Goal: Task Accomplishment & Management: Manage account settings

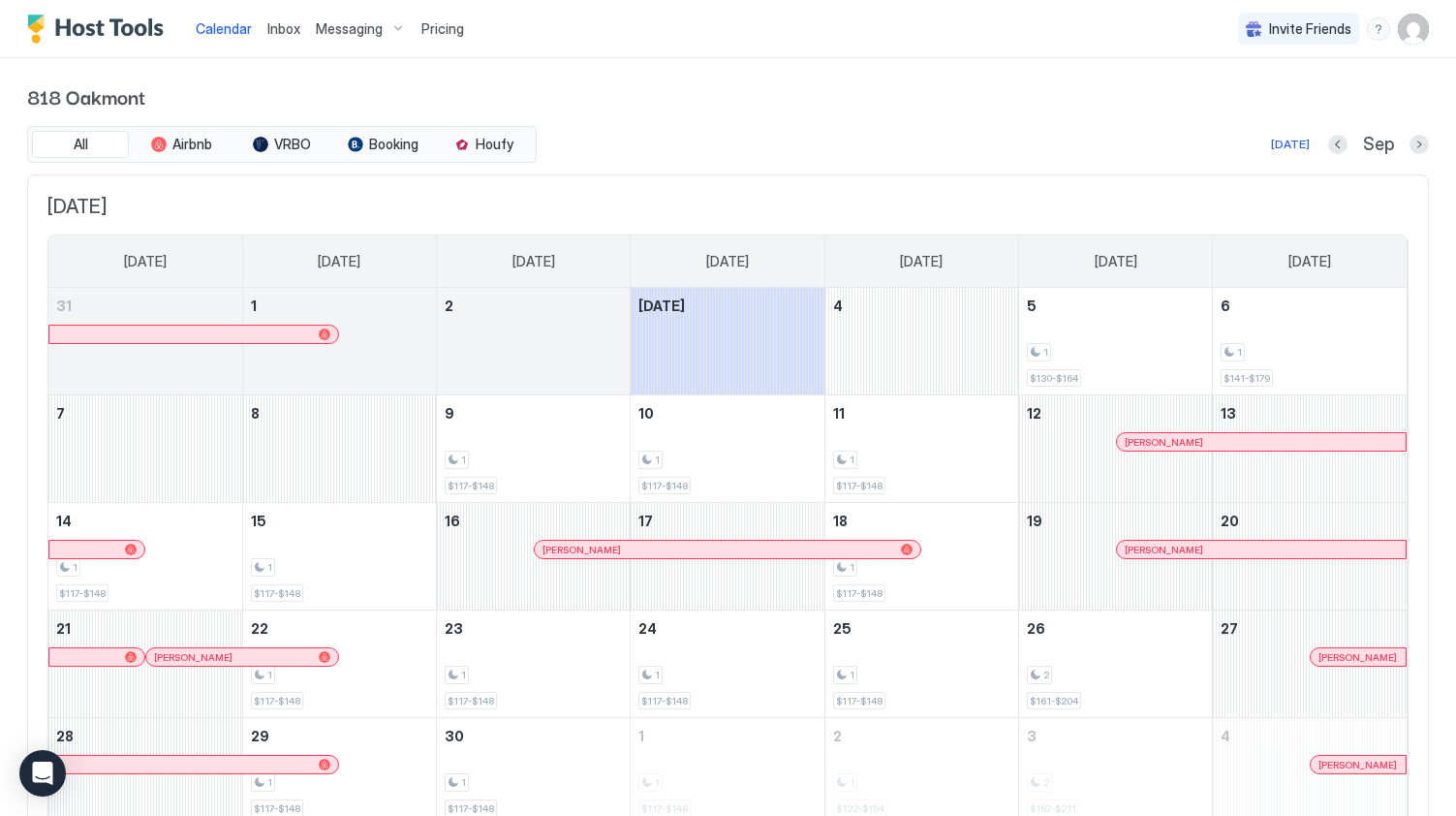
click at [442, 34] on span "Pricing" at bounding box center [443, 29] width 43 height 18
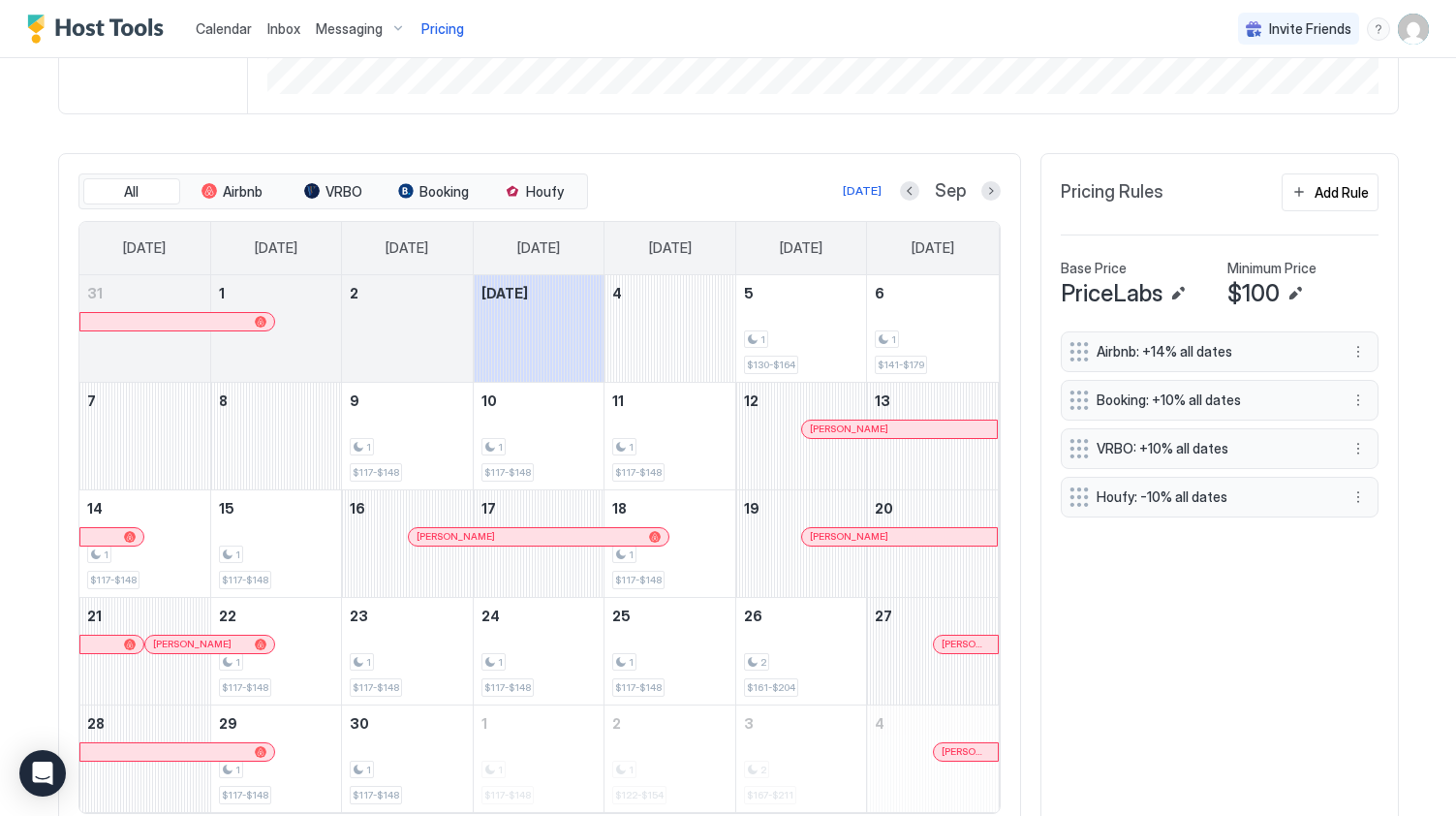
scroll to position [507, 0]
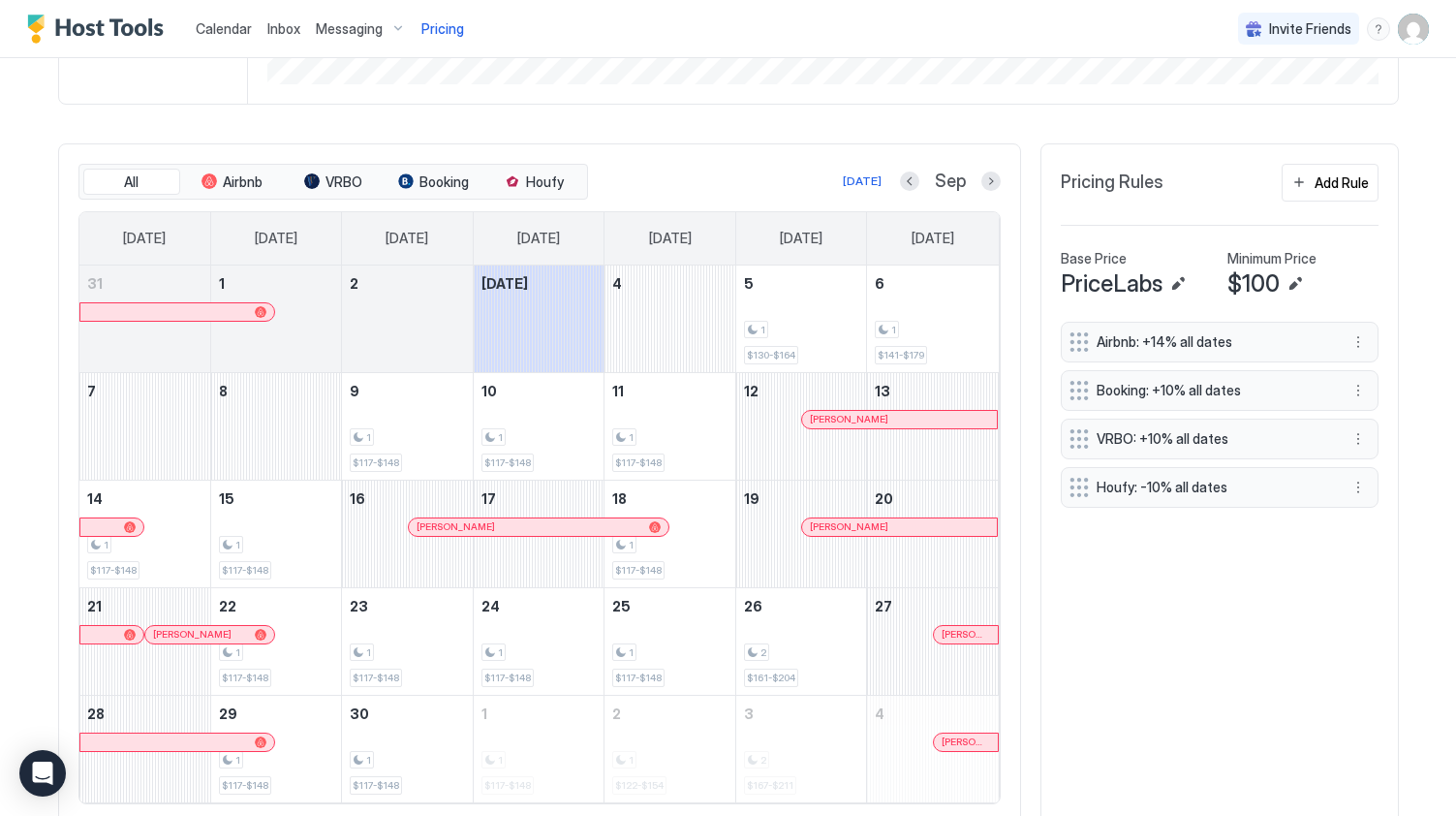
click at [1074, 482] on div "Airbnb: +14% all dates Booking: +10% all dates VRBO: +10% all dates Houfy: -10%…" at bounding box center [1219, 415] width 318 height 186
click at [1361, 481] on button "More options" at bounding box center [1358, 487] width 23 height 23
click at [1364, 508] on div "Edit" at bounding box center [1377, 514] width 43 height 15
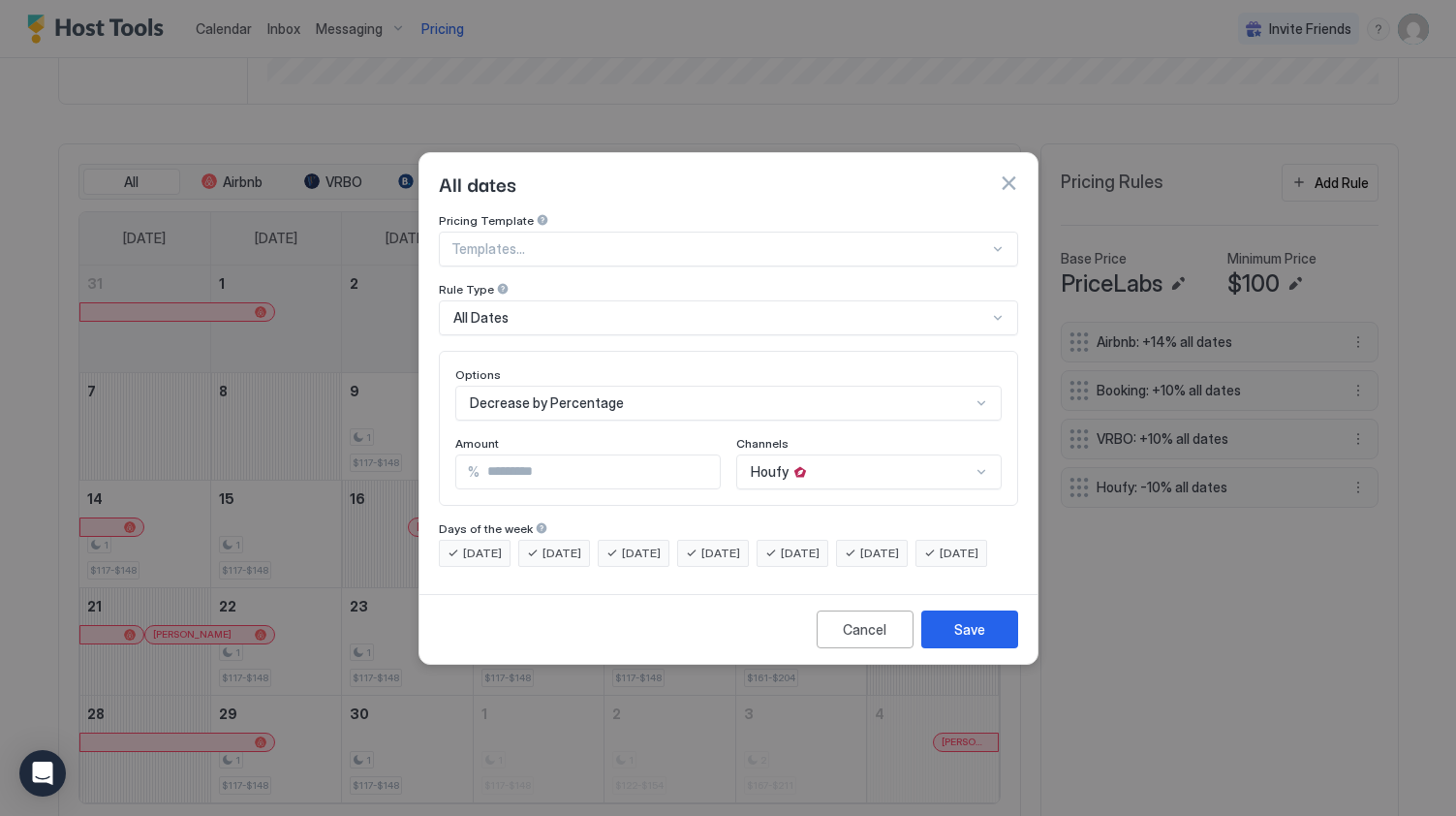
click at [566, 309] on div "All Dates" at bounding box center [721, 318] width 534 height 18
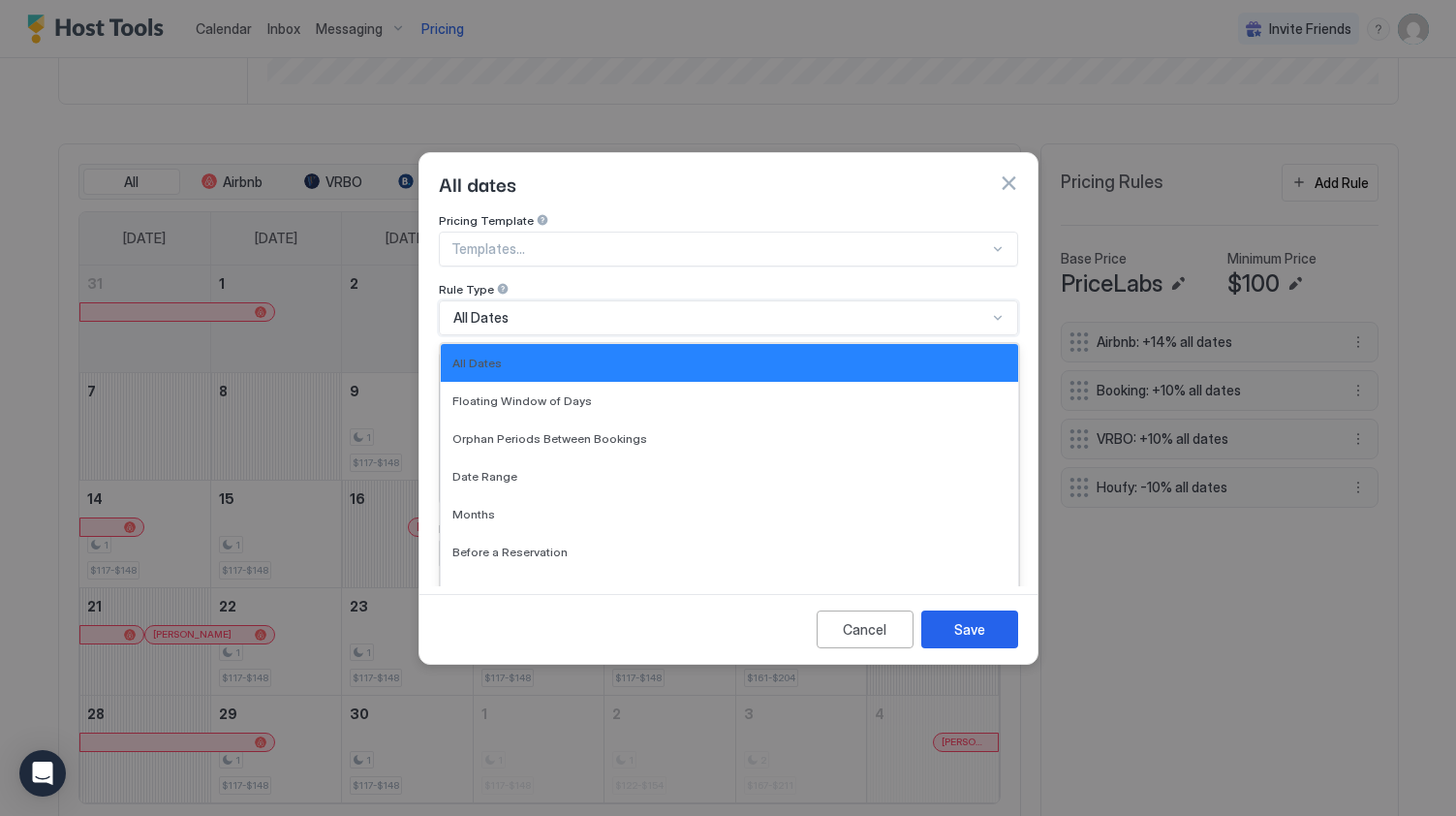
click at [625, 282] on div "Rule Type" at bounding box center [728, 291] width 579 height 19
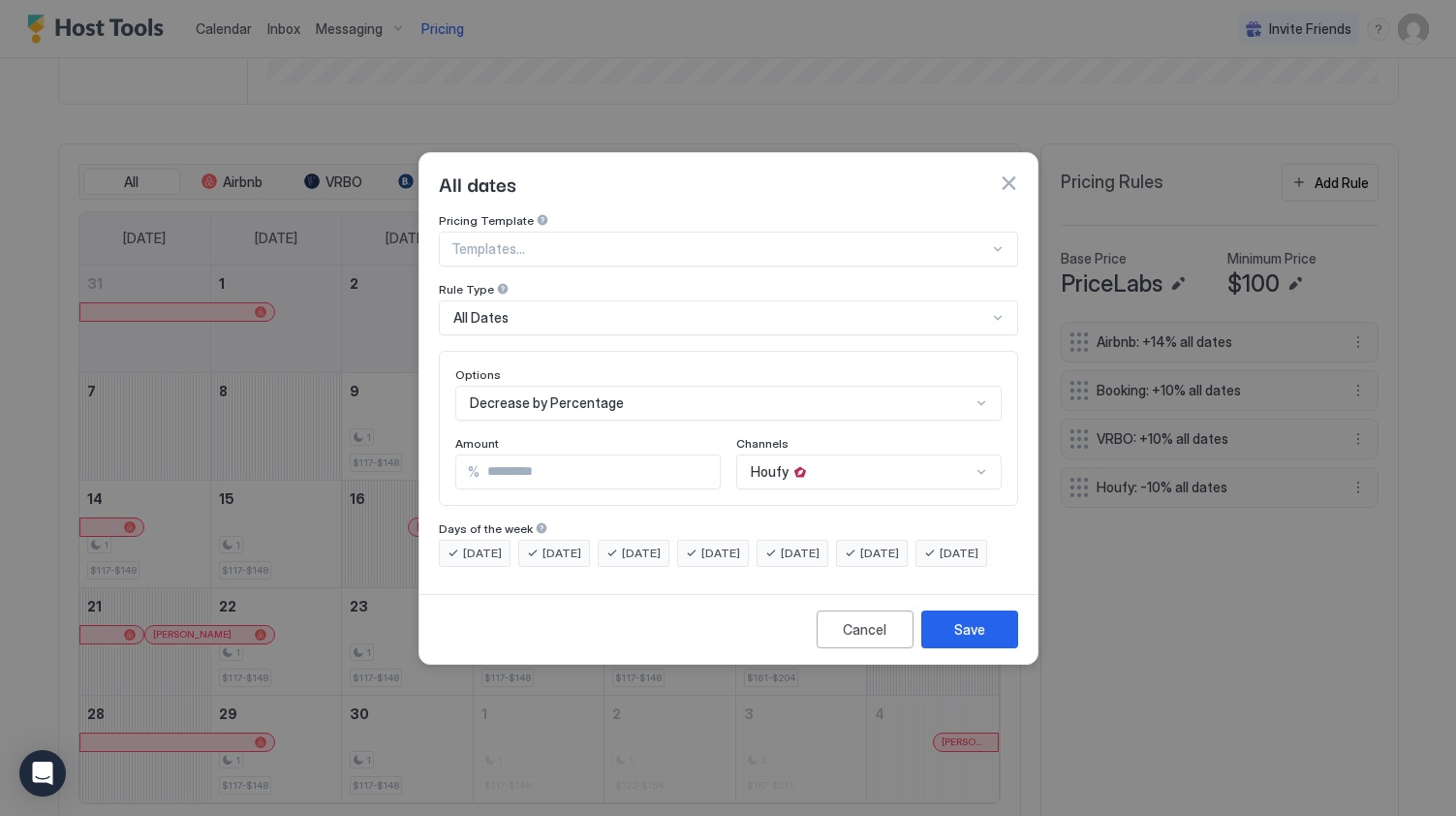
click at [684, 458] on input "**" at bounding box center [599, 473] width 241 height 33
click at [691, 397] on div "Decrease by Percentage" at bounding box center [728, 403] width 547 height 35
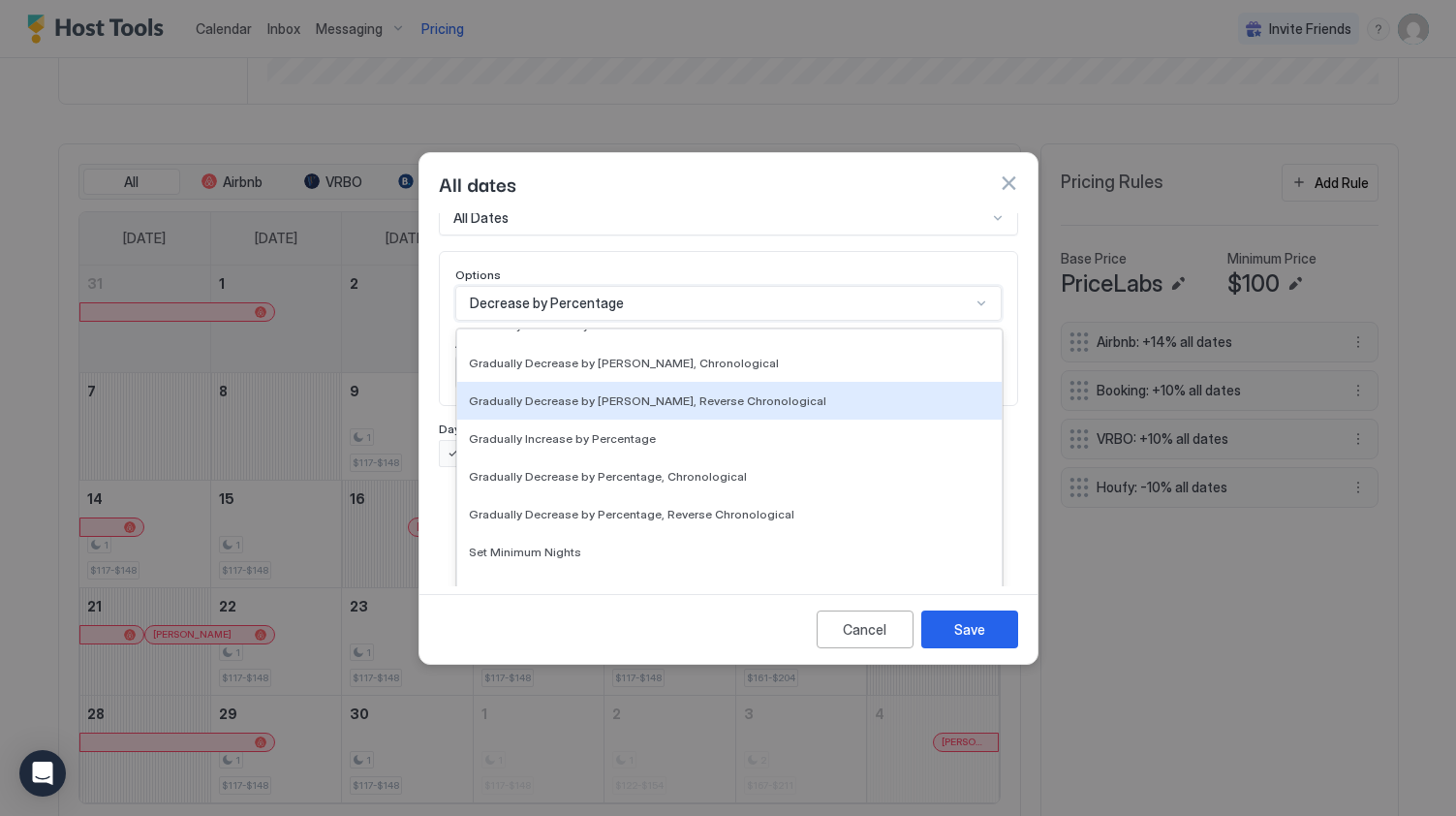
scroll to position [352, 0]
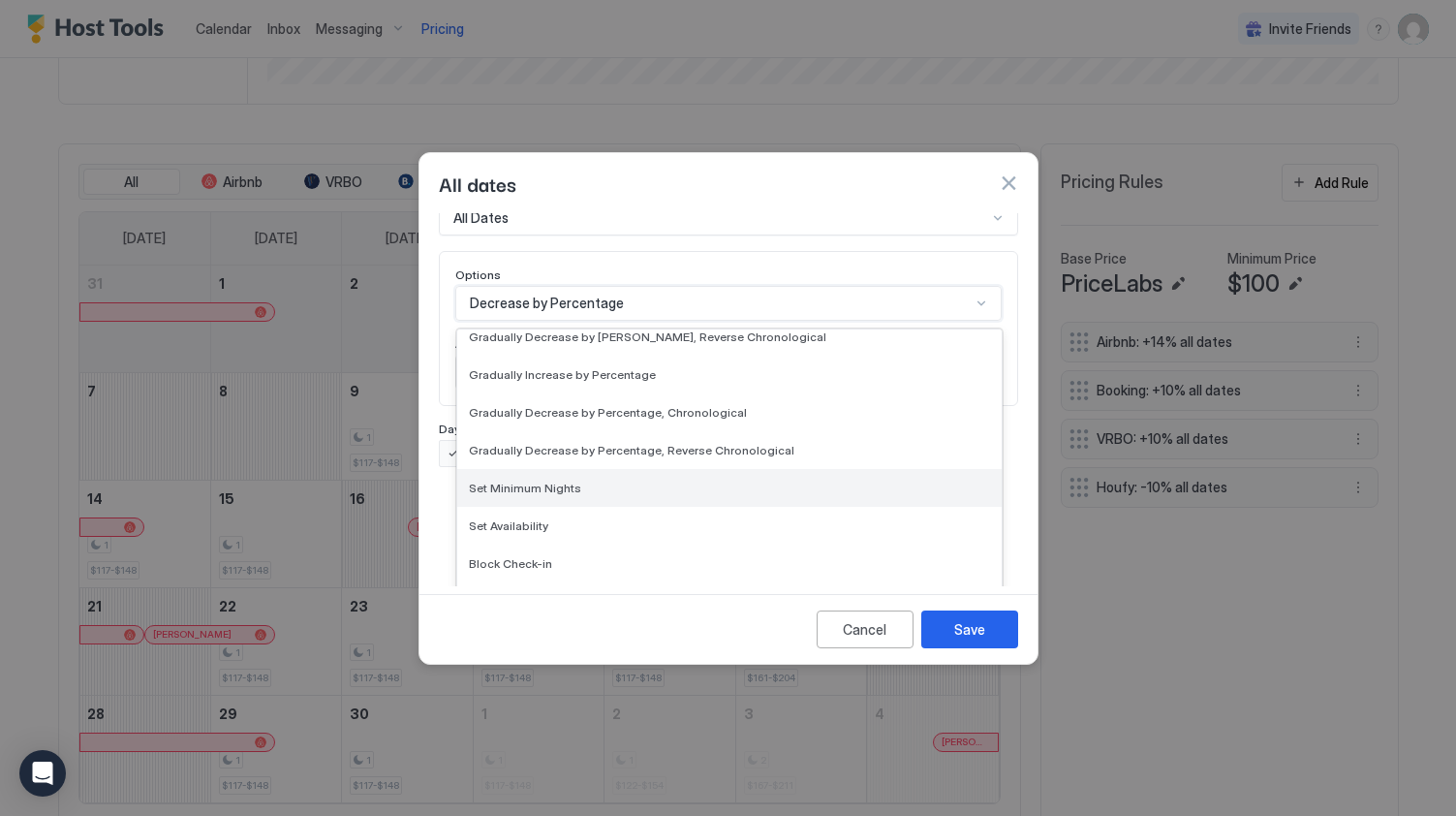
click at [647, 481] on div "Set Minimum Nights" at bounding box center [729, 487] width 545 height 38
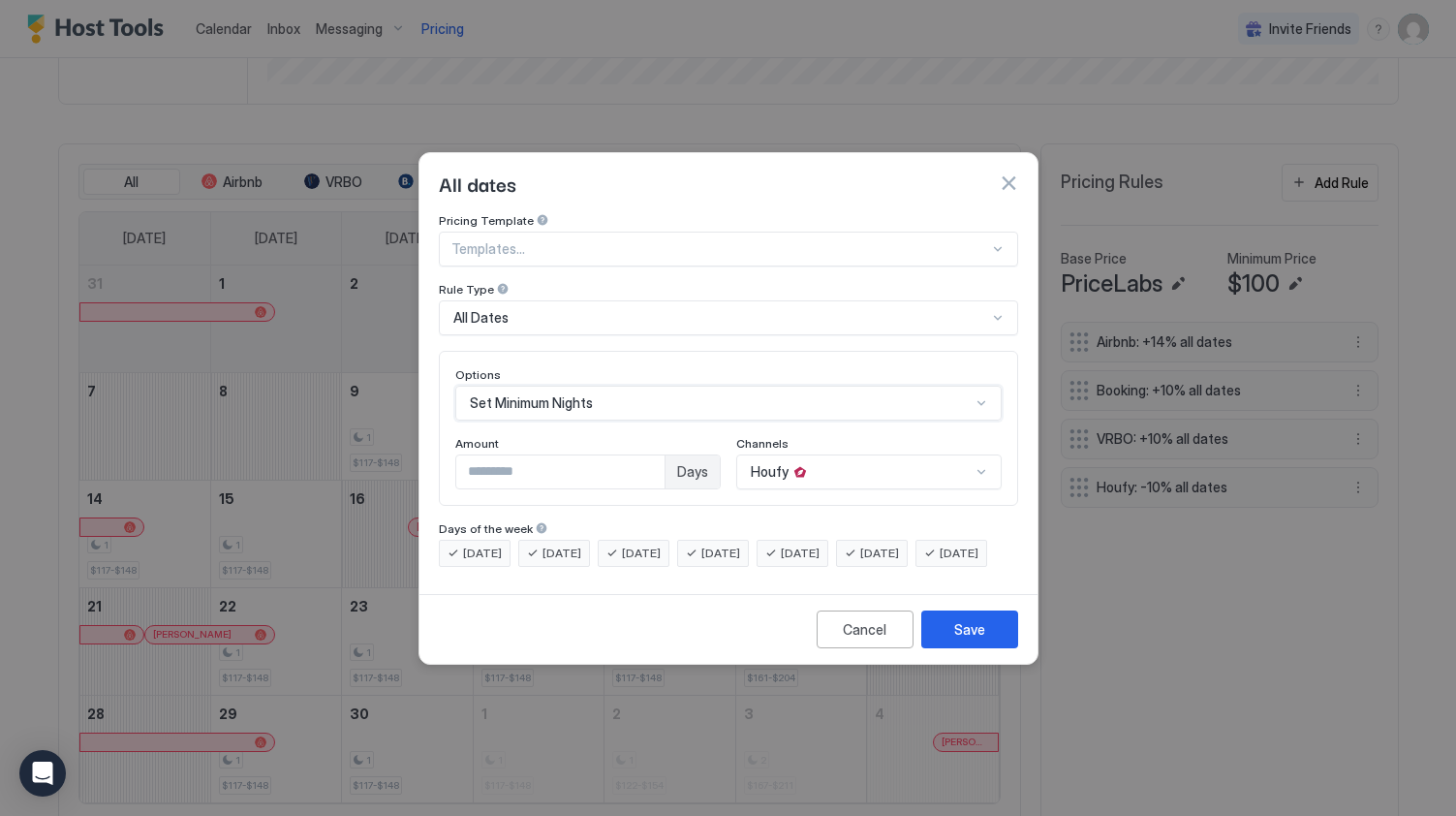
click at [689, 232] on div "Templates..." at bounding box center [728, 249] width 579 height 35
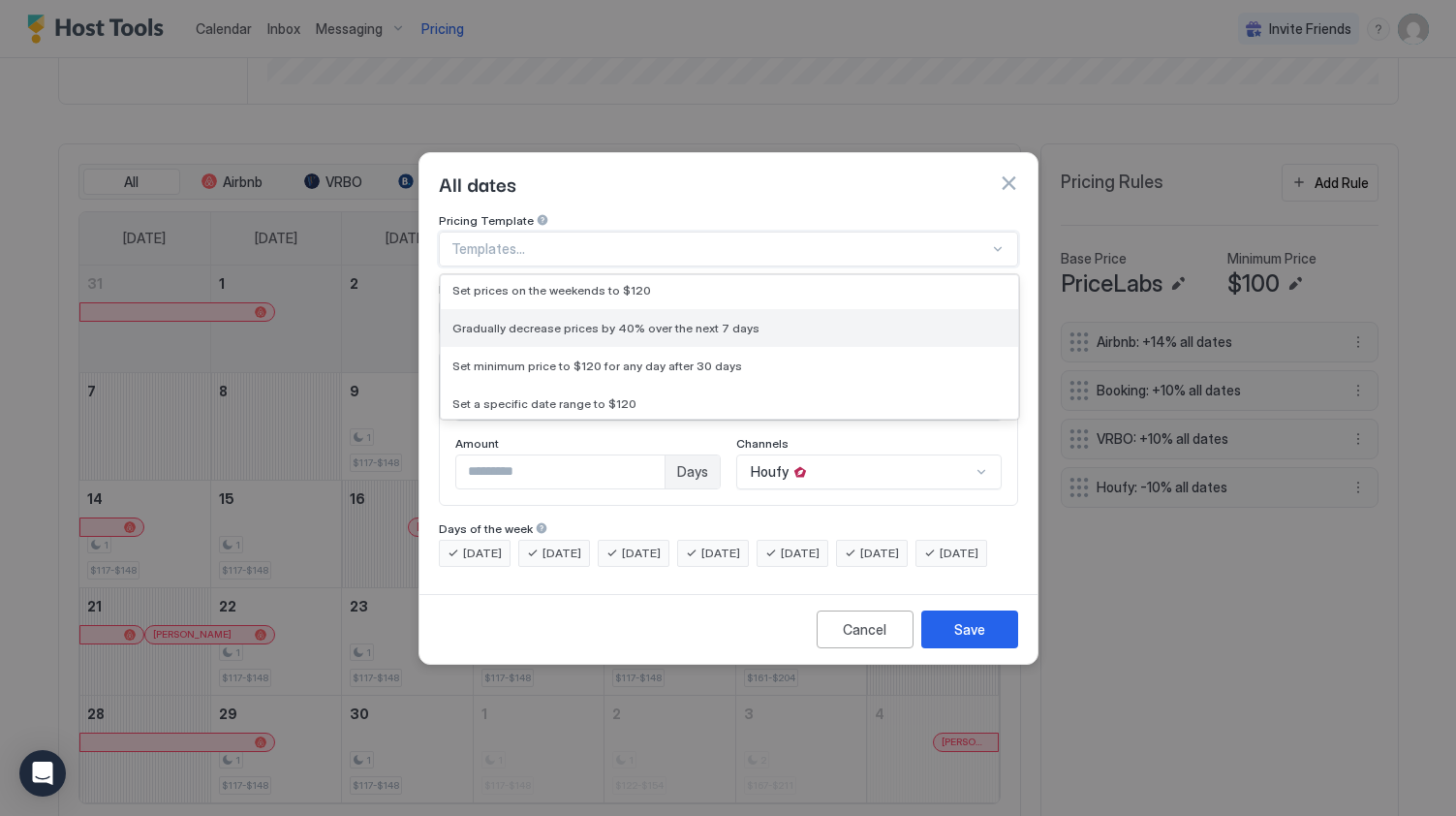
scroll to position [65, 0]
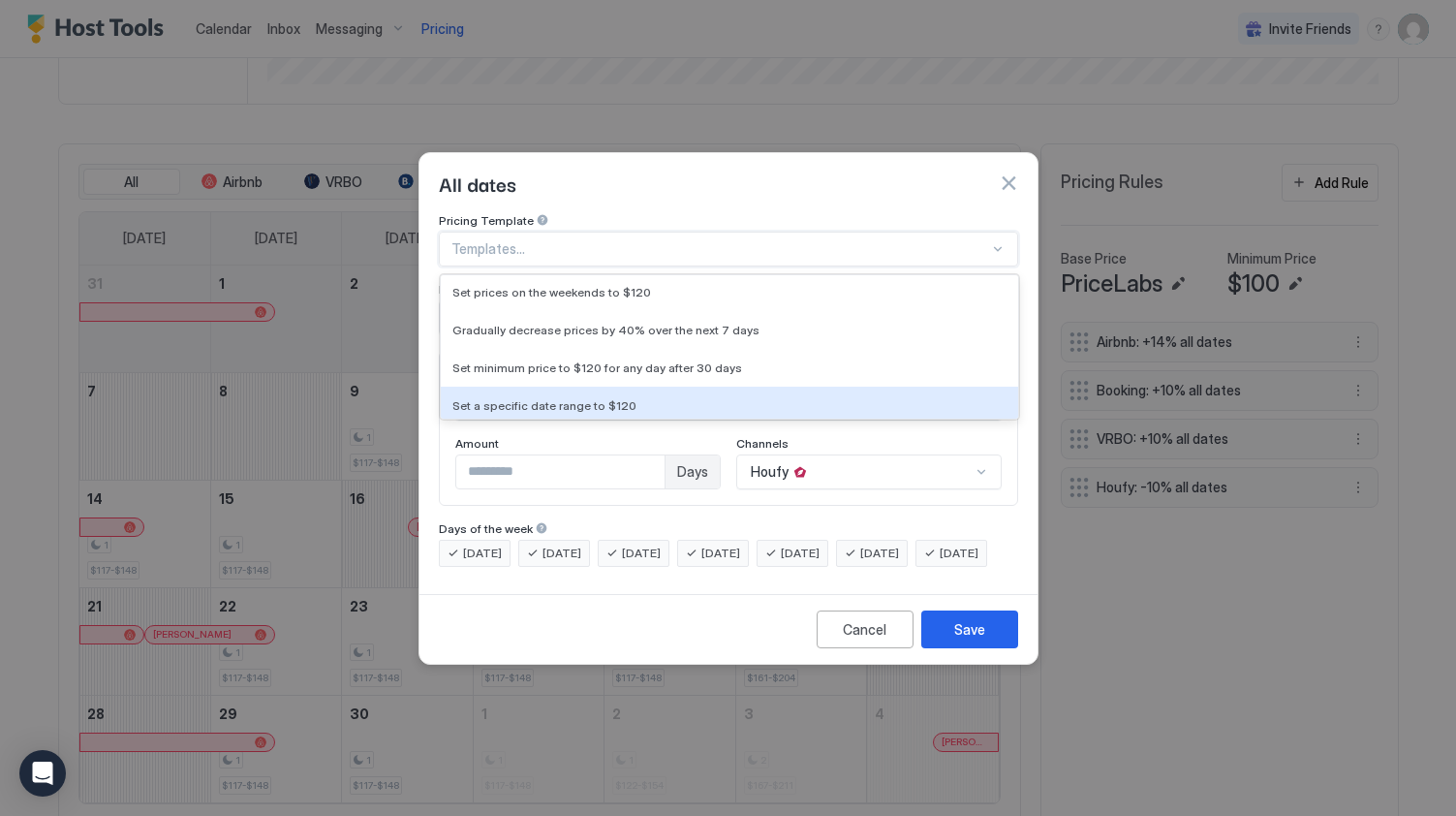
click at [713, 586] on div "Pricing Template Set a specific date range to $120, 5 of 10. 10 results availab…" at bounding box center [728, 399] width 618 height 373
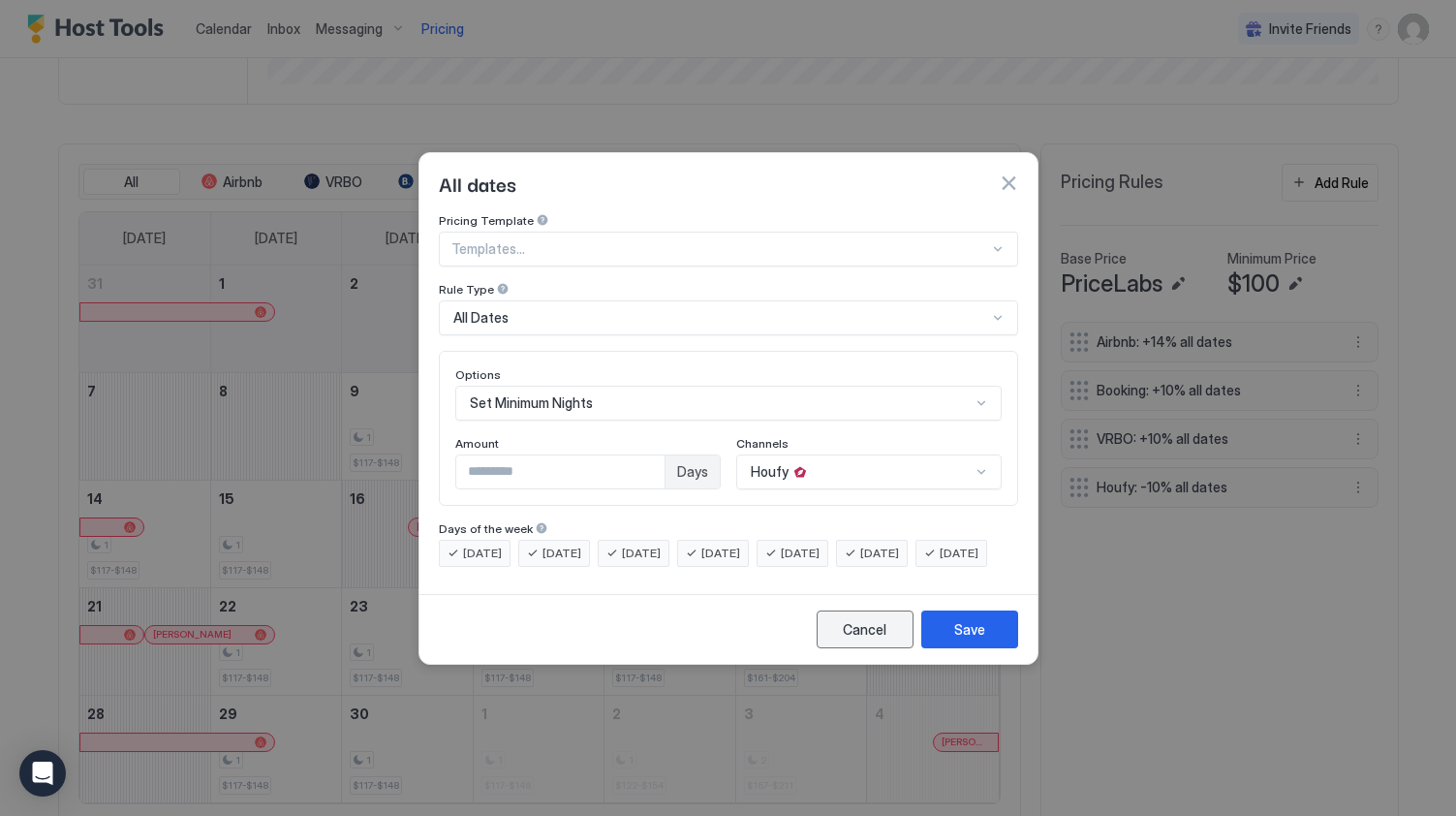
click at [862, 638] on div "Cancel" at bounding box center [864, 629] width 44 height 21
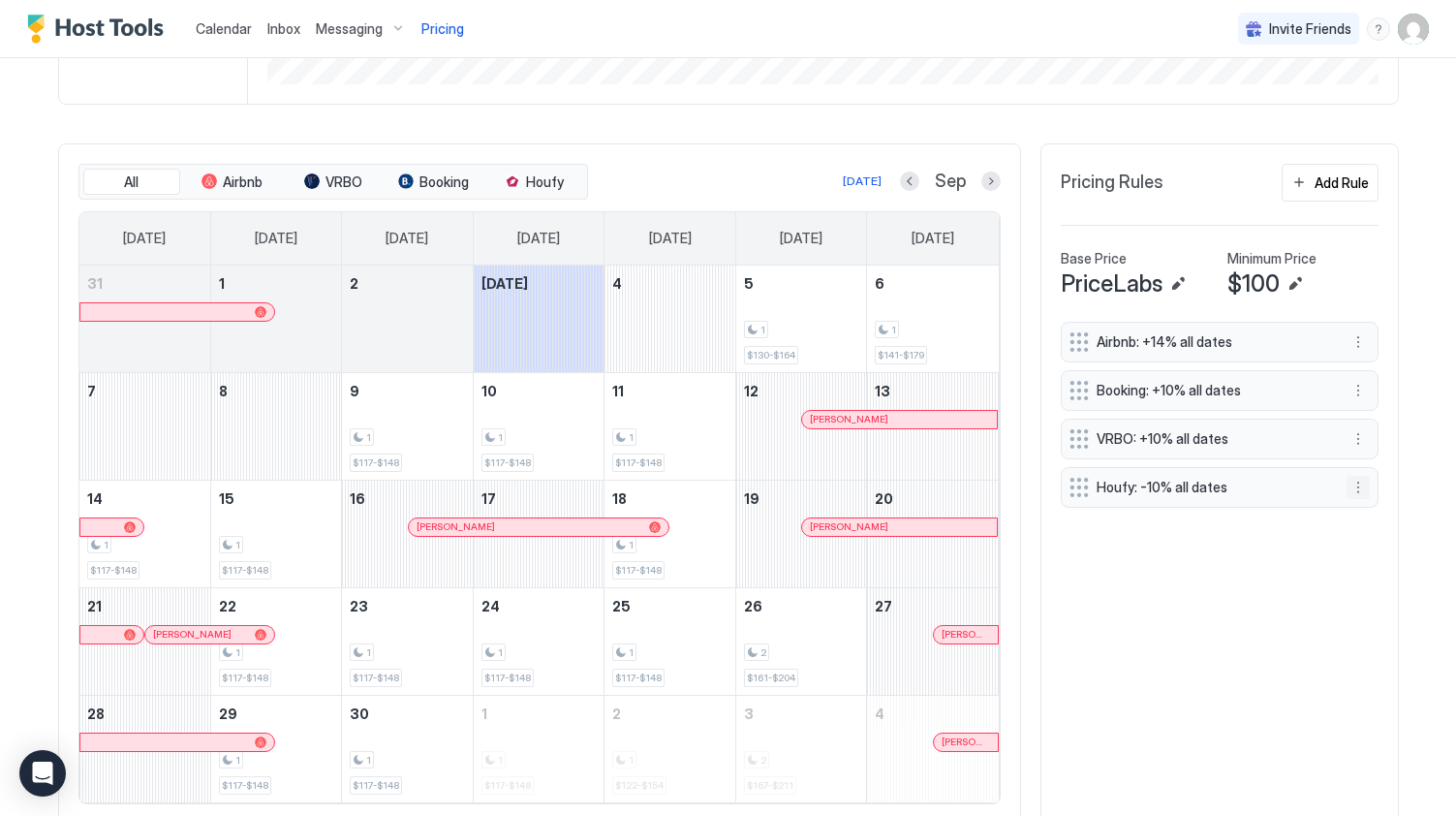
click at [1359, 488] on button "More options" at bounding box center [1358, 487] width 23 height 23
click at [1378, 546] on span "Pause" at bounding box center [1393, 545] width 35 height 15
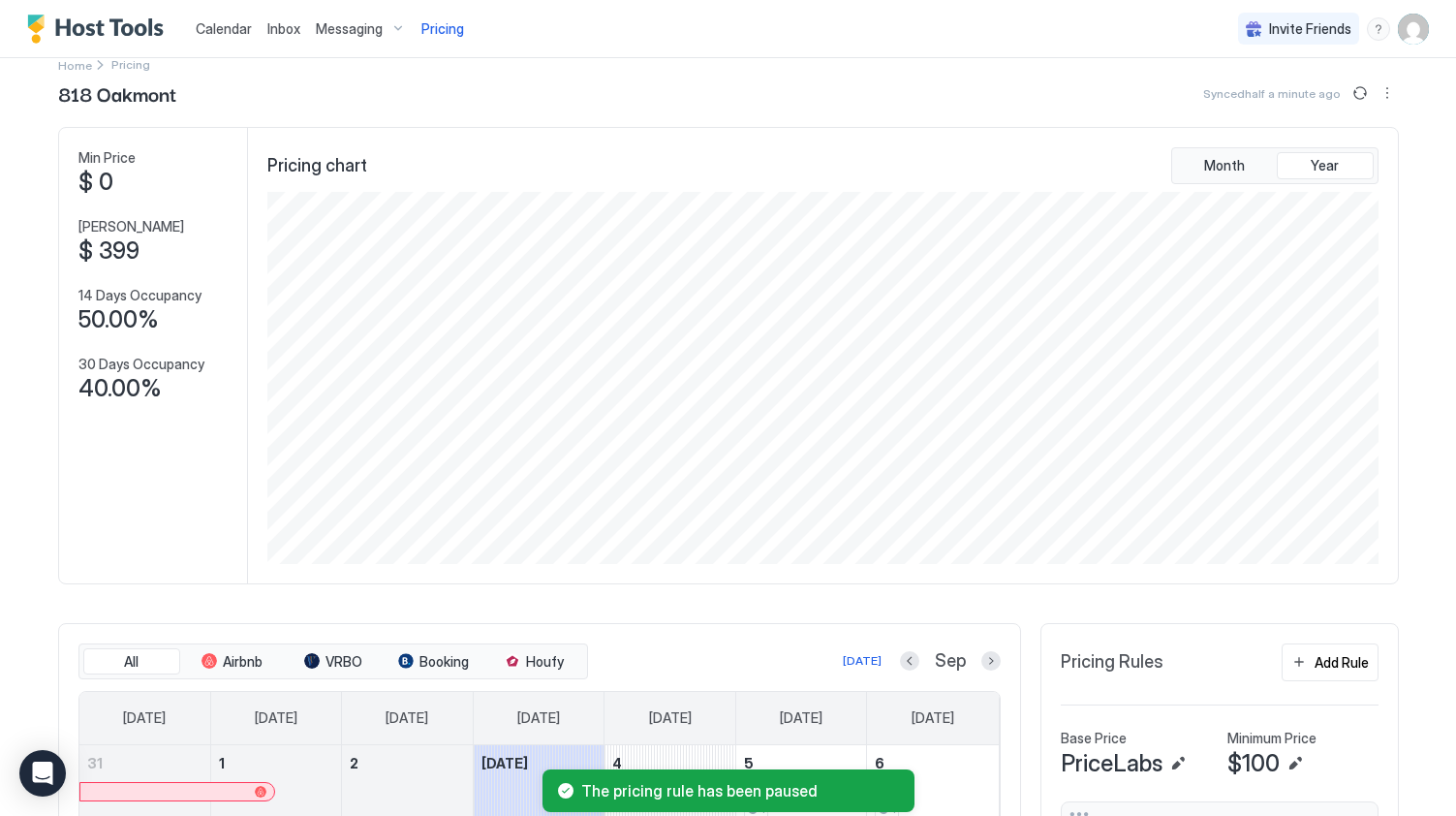
scroll to position [0, 0]
